Goal: Book appointment/travel/reservation

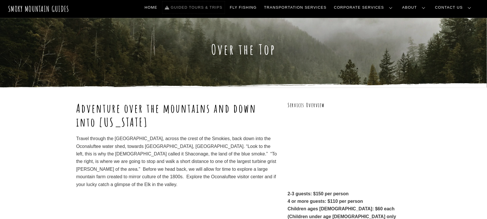
click at [225, 6] on link "Guided Tours & Trips" at bounding box center [193, 7] width 62 height 12
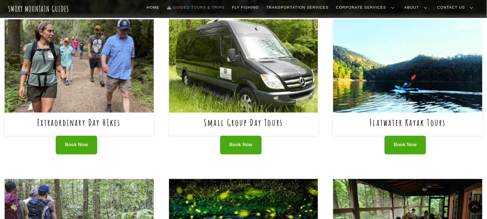
scroll to position [207, 0]
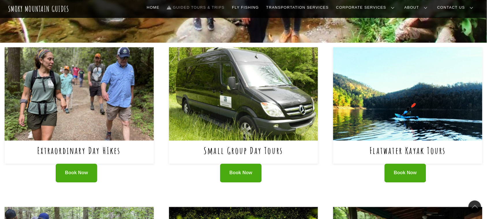
click at [222, 99] on img at bounding box center [243, 93] width 149 height 93
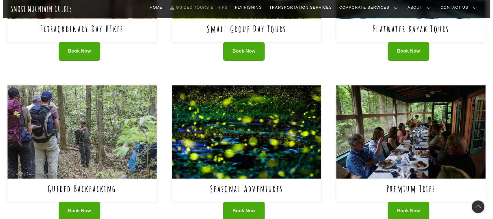
scroll to position [327, 0]
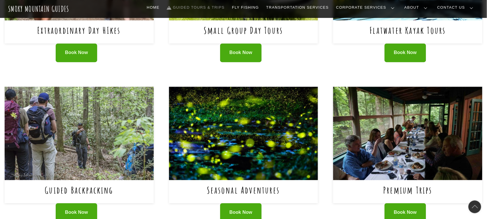
click at [390, 152] on img at bounding box center [407, 133] width 149 height 93
